Goal: Use online tool/utility: Utilize a website feature to perform a specific function

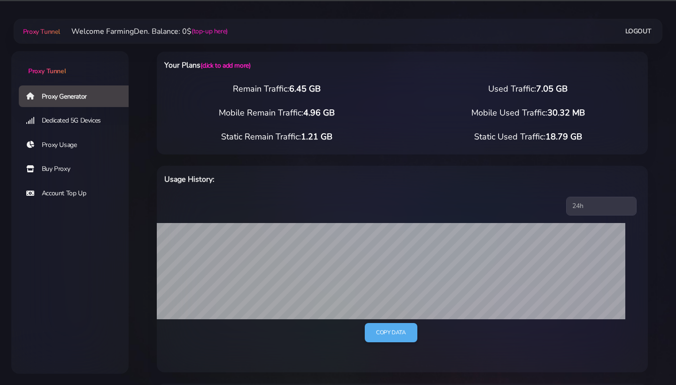
select select "IL"
select select "[GEOGRAPHIC_DATA]"
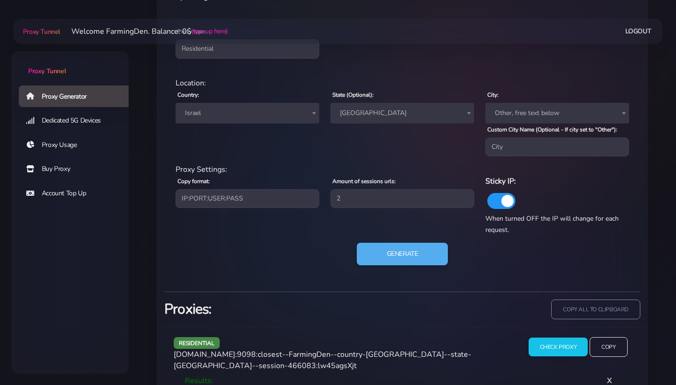
click at [268, 106] on span "Israel" at bounding box center [247, 112] width 132 height 13
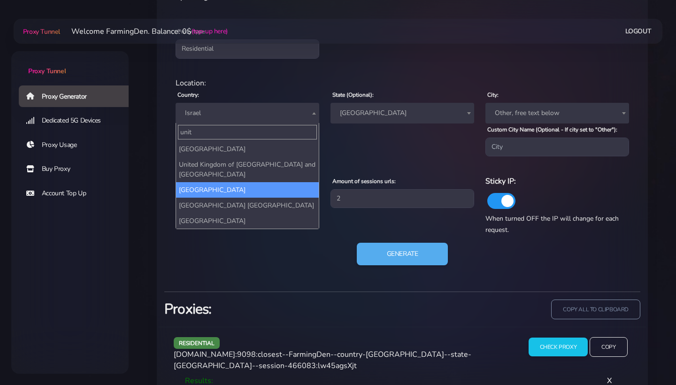
scroll to position [567, 0]
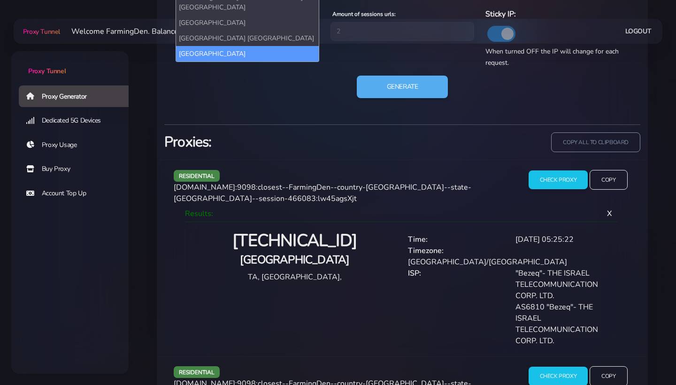
type input "unit"
select select "US"
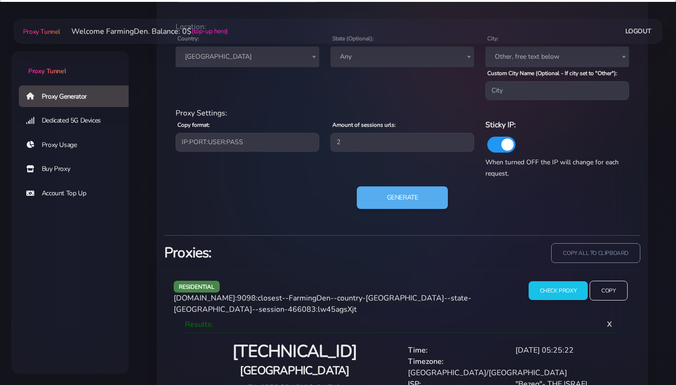
scroll to position [571, 0]
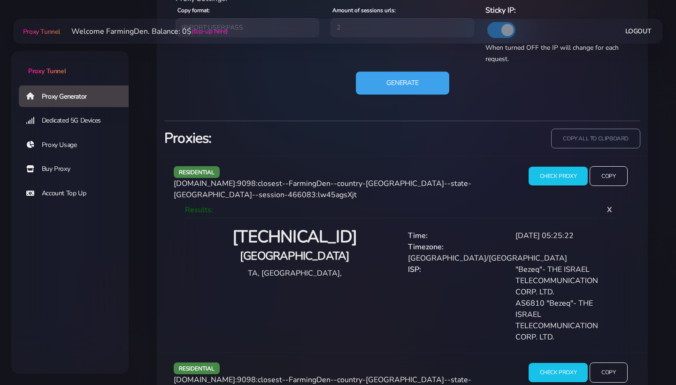
click at [408, 91] on button "Generate" at bounding box center [402, 83] width 93 height 23
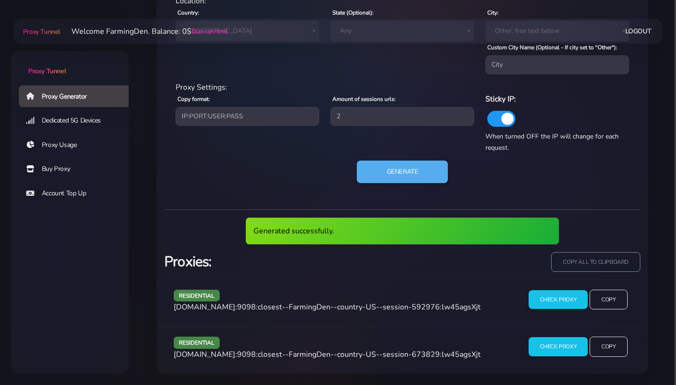
scroll to position [488, 0]
click at [601, 261] on input "copy all to clipboard" at bounding box center [595, 261] width 91 height 21
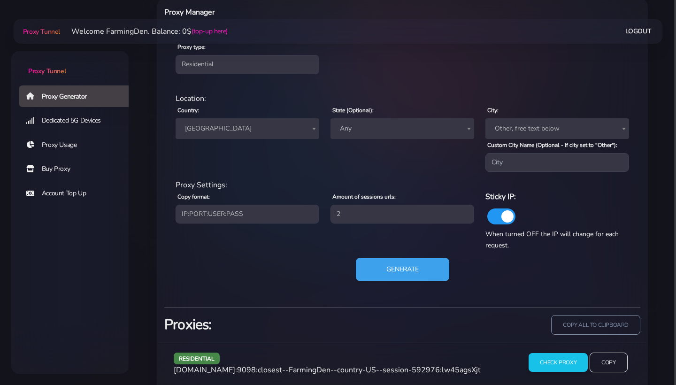
scroll to position [383, 0]
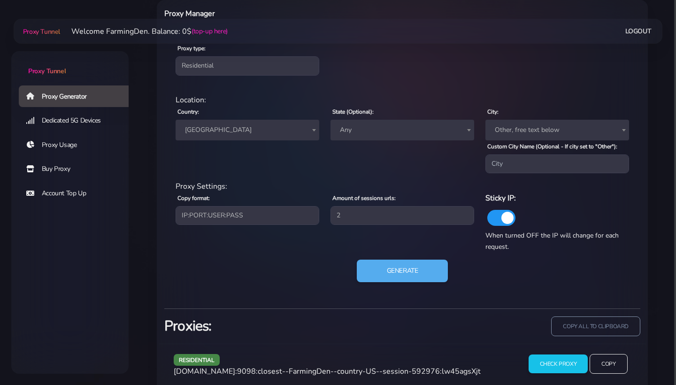
click at [341, 120] on span "Any" at bounding box center [402, 130] width 144 height 21
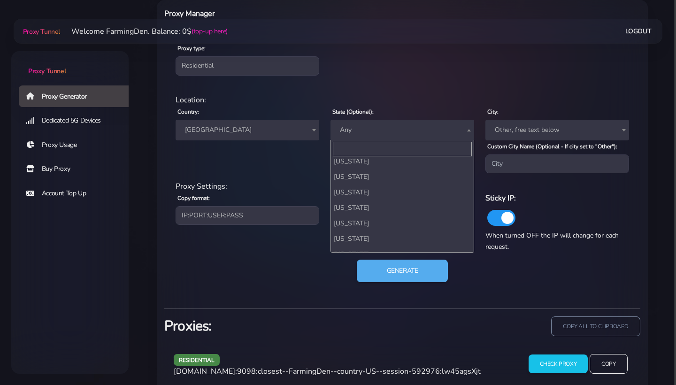
scroll to position [669, 0]
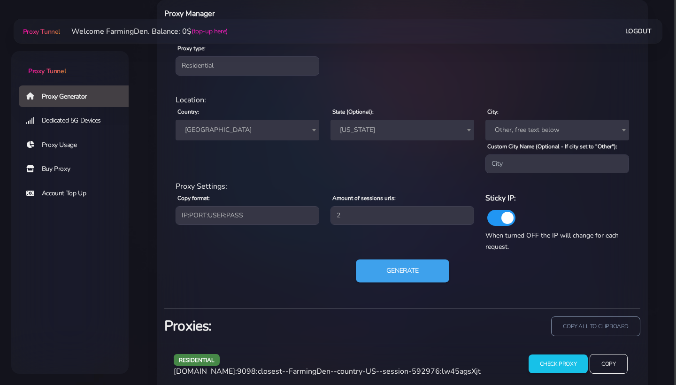
click at [397, 274] on button "Generate" at bounding box center [402, 270] width 93 height 23
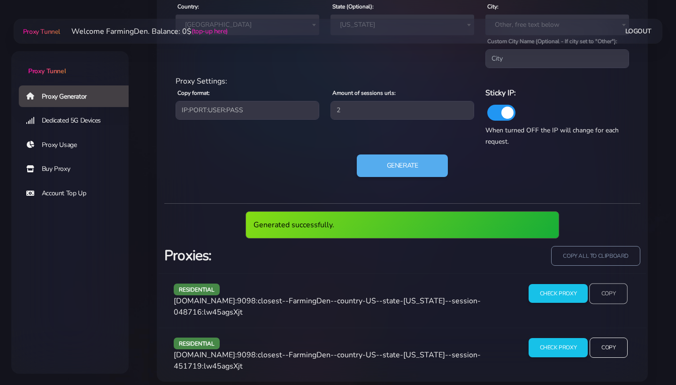
scroll to position [488, 0]
click at [616, 300] on input "Copy" at bounding box center [608, 293] width 38 height 21
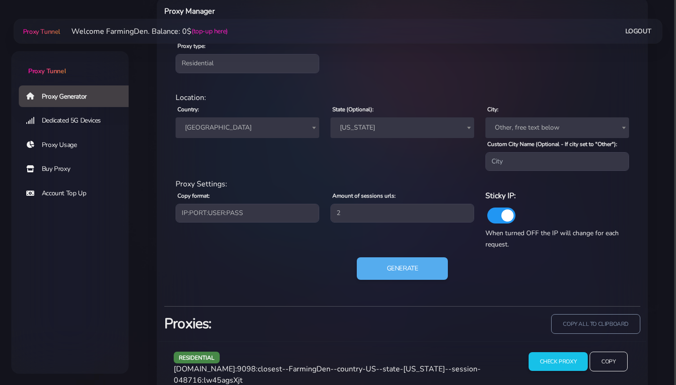
scroll to position [364, 0]
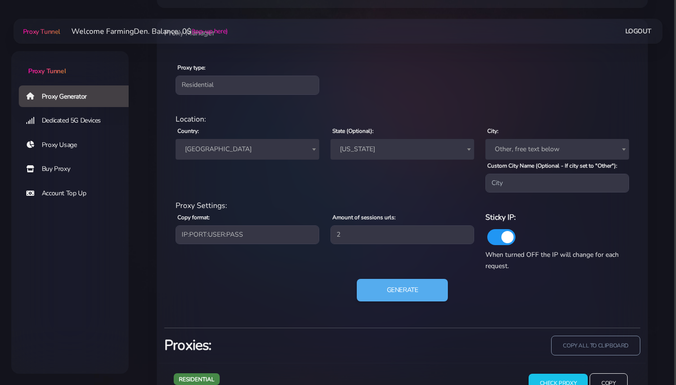
click at [352, 151] on span "[US_STATE]" at bounding box center [402, 149] width 132 height 13
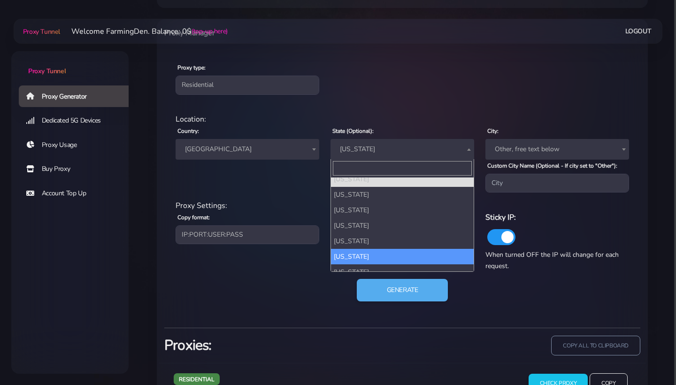
scroll to position [695, 0]
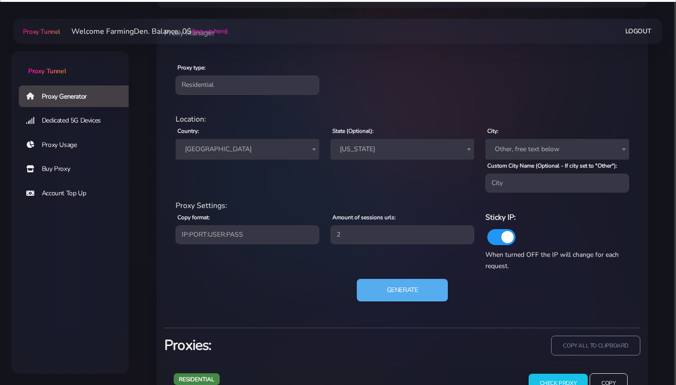
click at [369, 134] on label "State (Optional):" at bounding box center [352, 131] width 41 height 8
click at [331, 139] on select "Any [US_STATE] [US_STATE] [US_STATE] [US_STATE] [US_STATE] [US_STATE] [US_STATE…" at bounding box center [330, 139] width 0 height 0
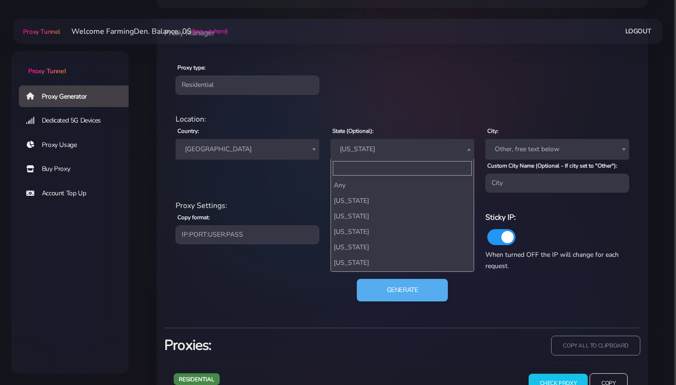
click at [368, 145] on span "[US_STATE]" at bounding box center [402, 149] width 132 height 13
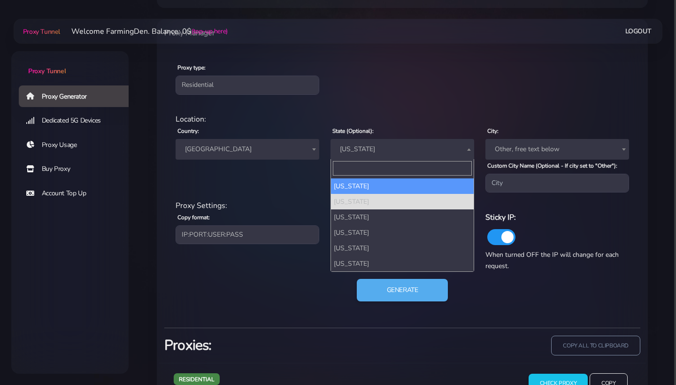
select select "VA"
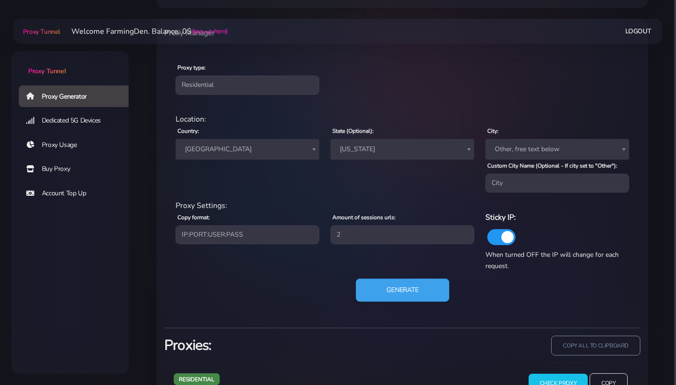
click at [402, 290] on button "Generate" at bounding box center [402, 290] width 93 height 23
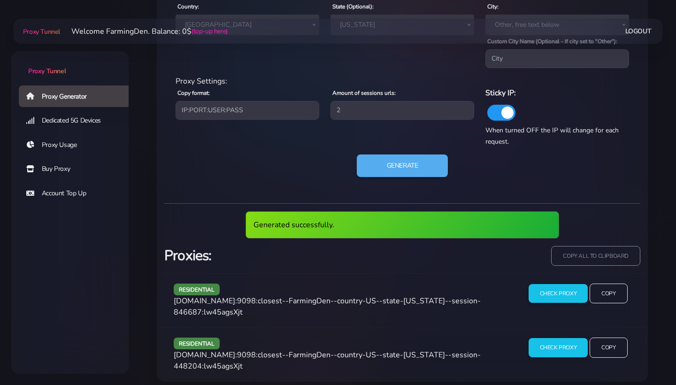
scroll to position [488, 0]
click at [563, 298] on input "Check Proxy" at bounding box center [557, 294] width 61 height 20
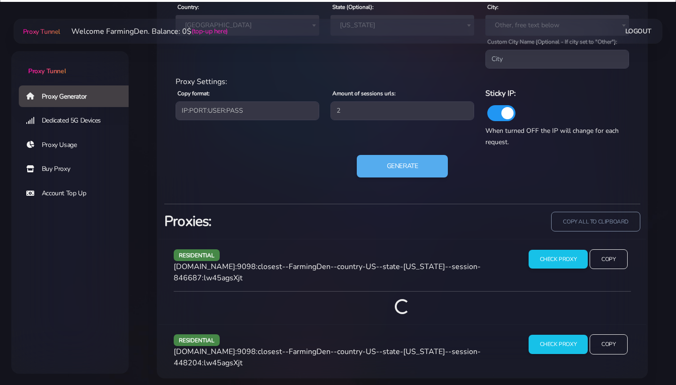
scroll to position [484, 0]
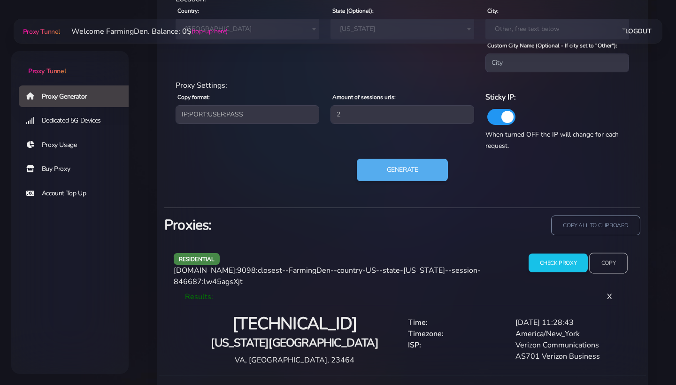
click at [610, 273] on input "Copy" at bounding box center [608, 262] width 38 height 21
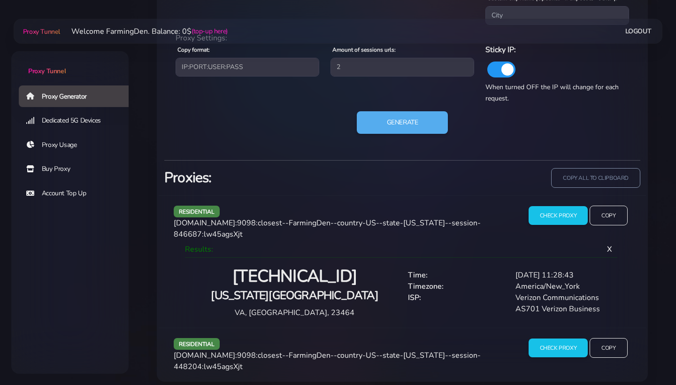
scroll to position [531, 0]
click at [563, 347] on input "Check Proxy" at bounding box center [557, 348] width 61 height 20
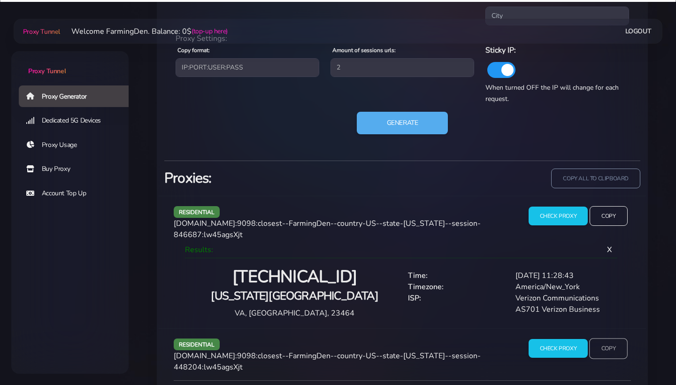
click at [614, 346] on input "Copy" at bounding box center [608, 348] width 38 height 21
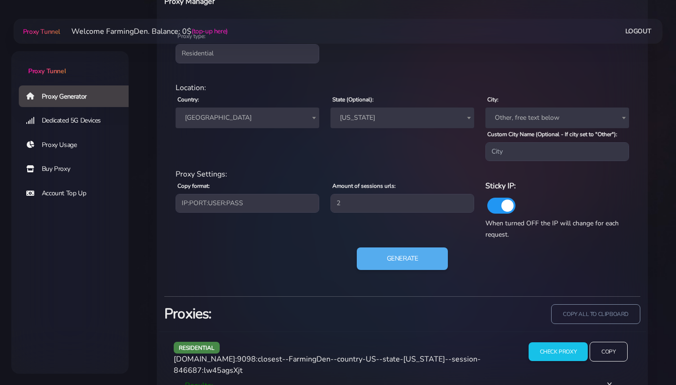
scroll to position [395, 0]
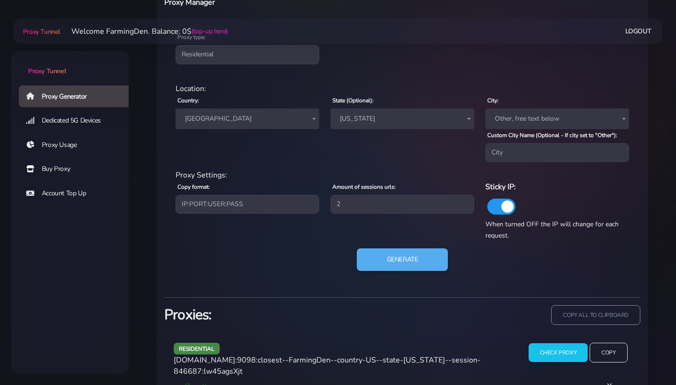
click at [278, 118] on span "[GEOGRAPHIC_DATA]" at bounding box center [247, 118] width 132 height 13
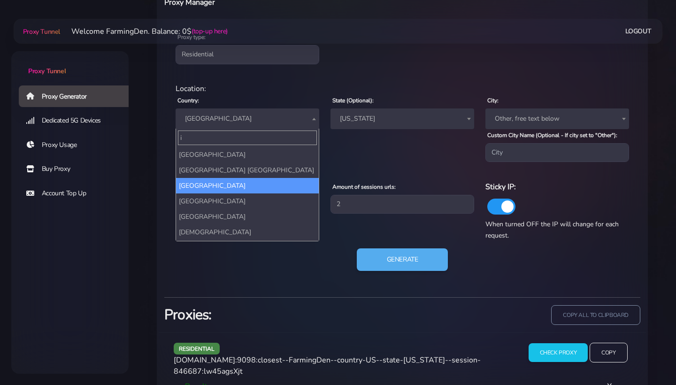
scroll to position [0, 0]
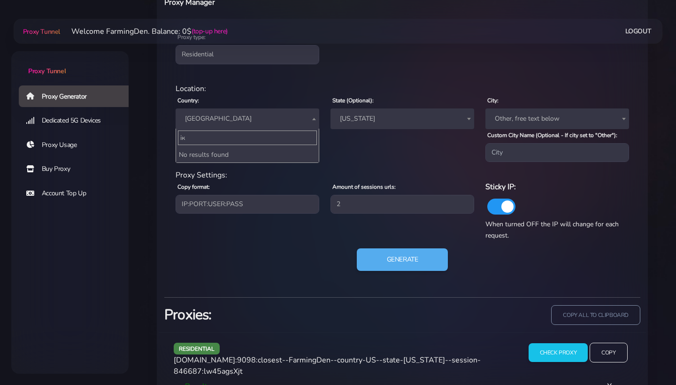
type input "і"
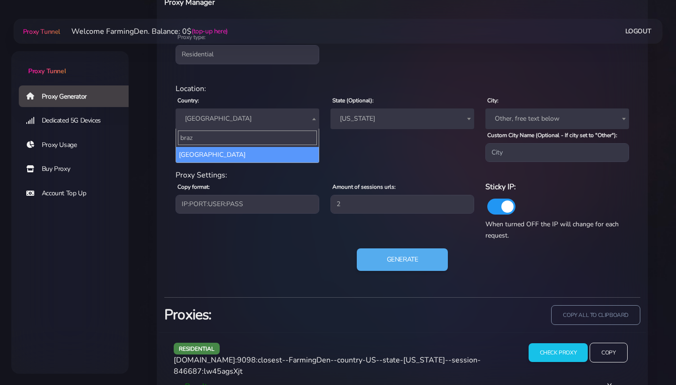
type input "braz"
select select "BR"
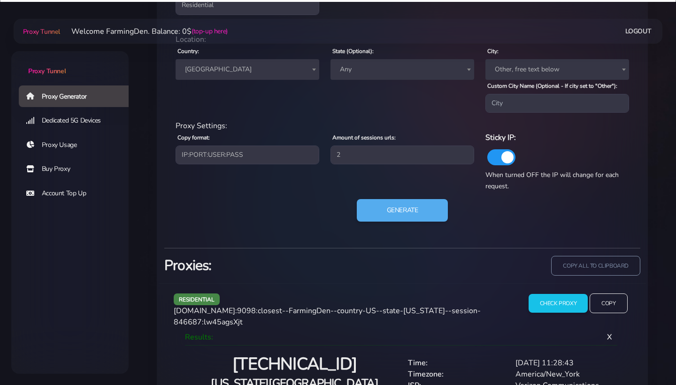
scroll to position [454, 0]
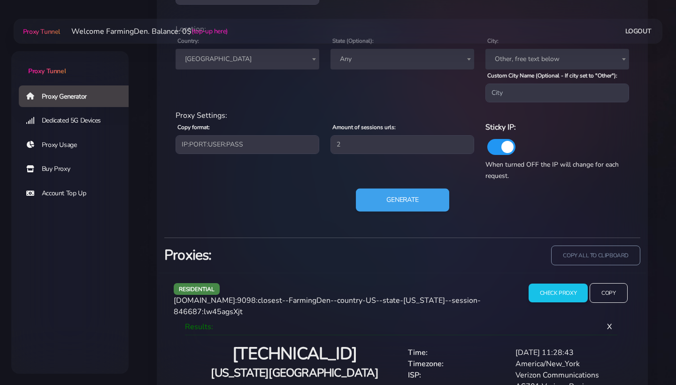
click at [396, 200] on button "Generate" at bounding box center [402, 200] width 93 height 23
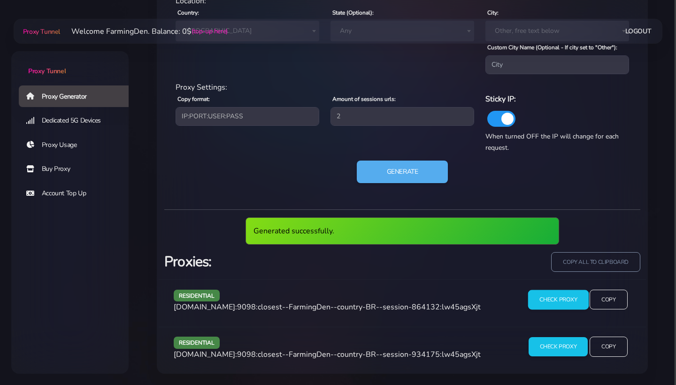
scroll to position [488, 0]
click at [562, 296] on input "Check Proxy" at bounding box center [557, 299] width 61 height 20
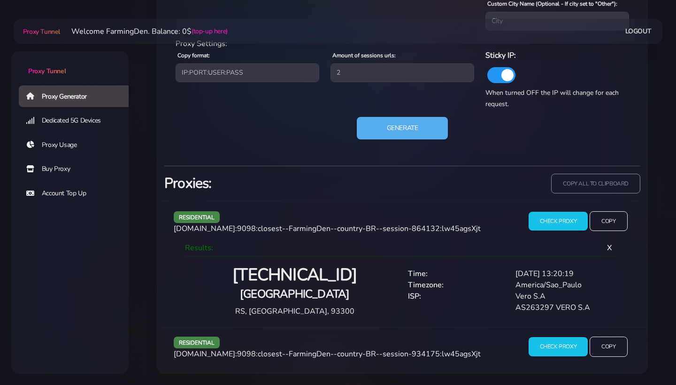
scroll to position [531, 0]
click at [614, 222] on input "Copy" at bounding box center [608, 221] width 38 height 21
click at [616, 218] on input "Copy" at bounding box center [608, 221] width 38 height 21
